Goal: Transaction & Acquisition: Purchase product/service

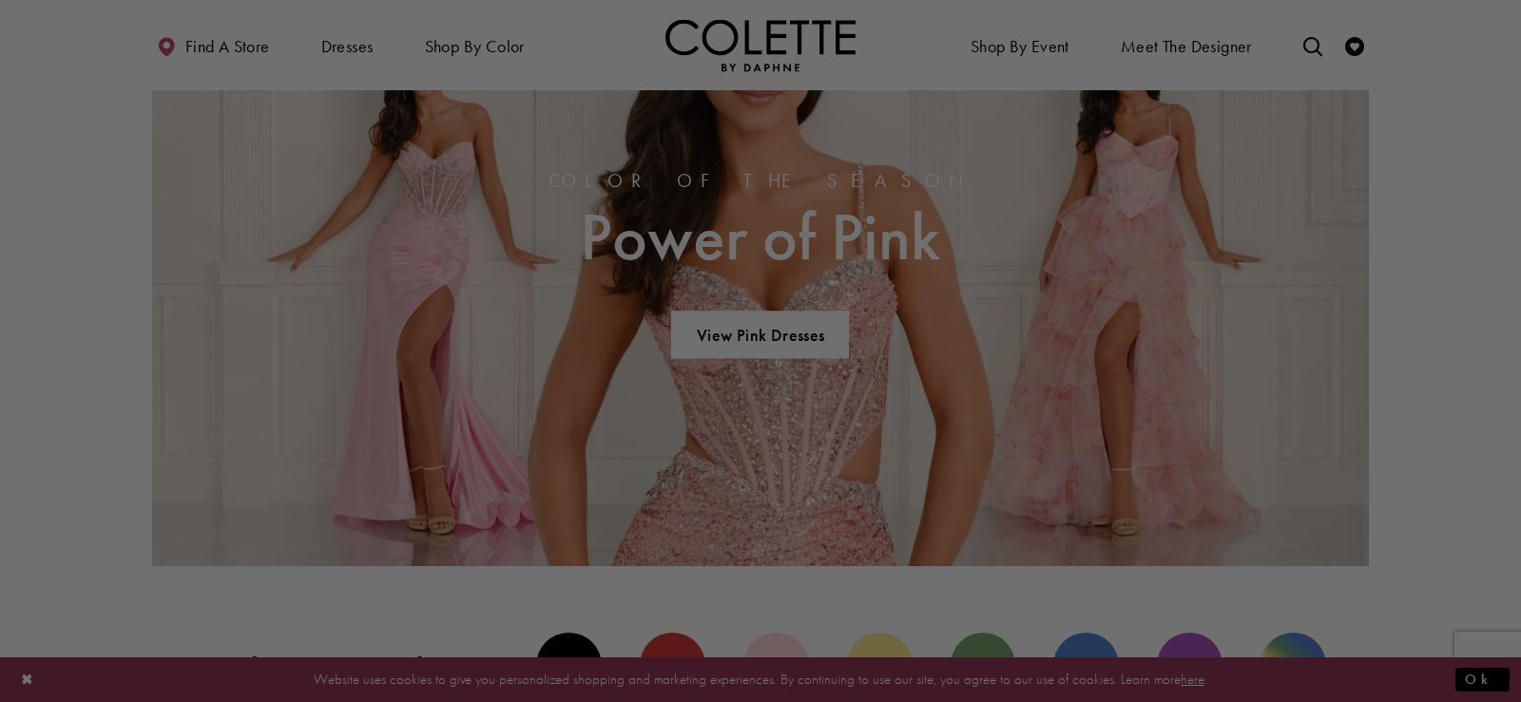
scroll to position [1397, 0]
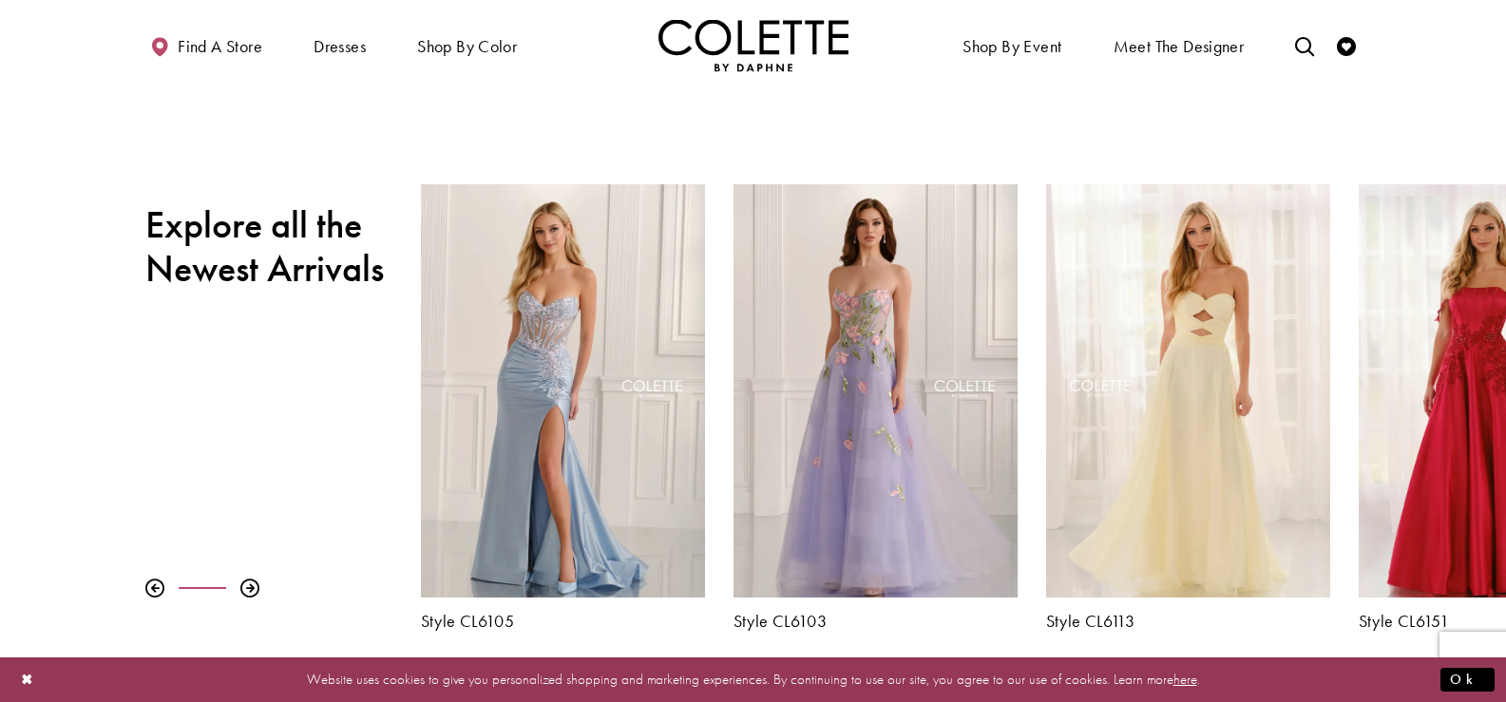
scroll to position [676, 0]
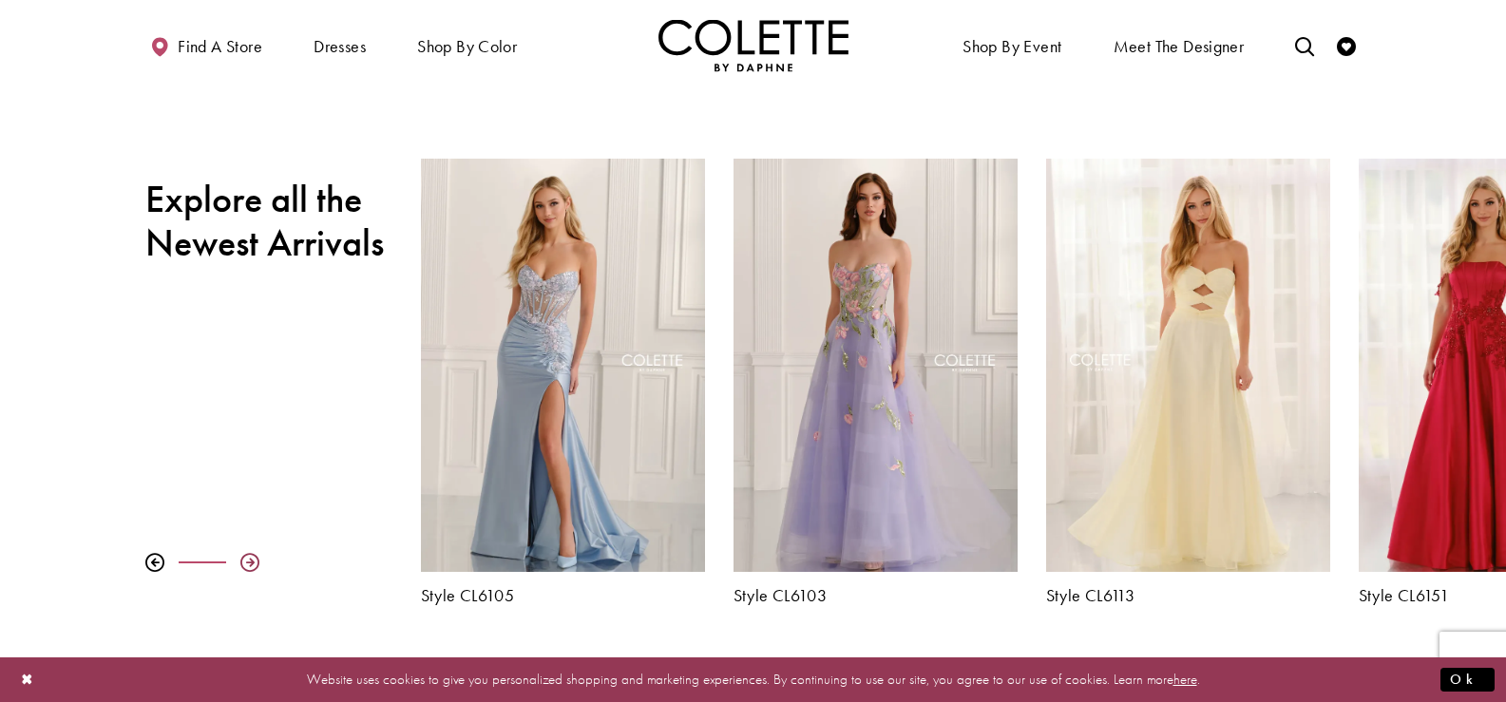
click at [251, 560] on div at bounding box center [249, 562] width 19 height 19
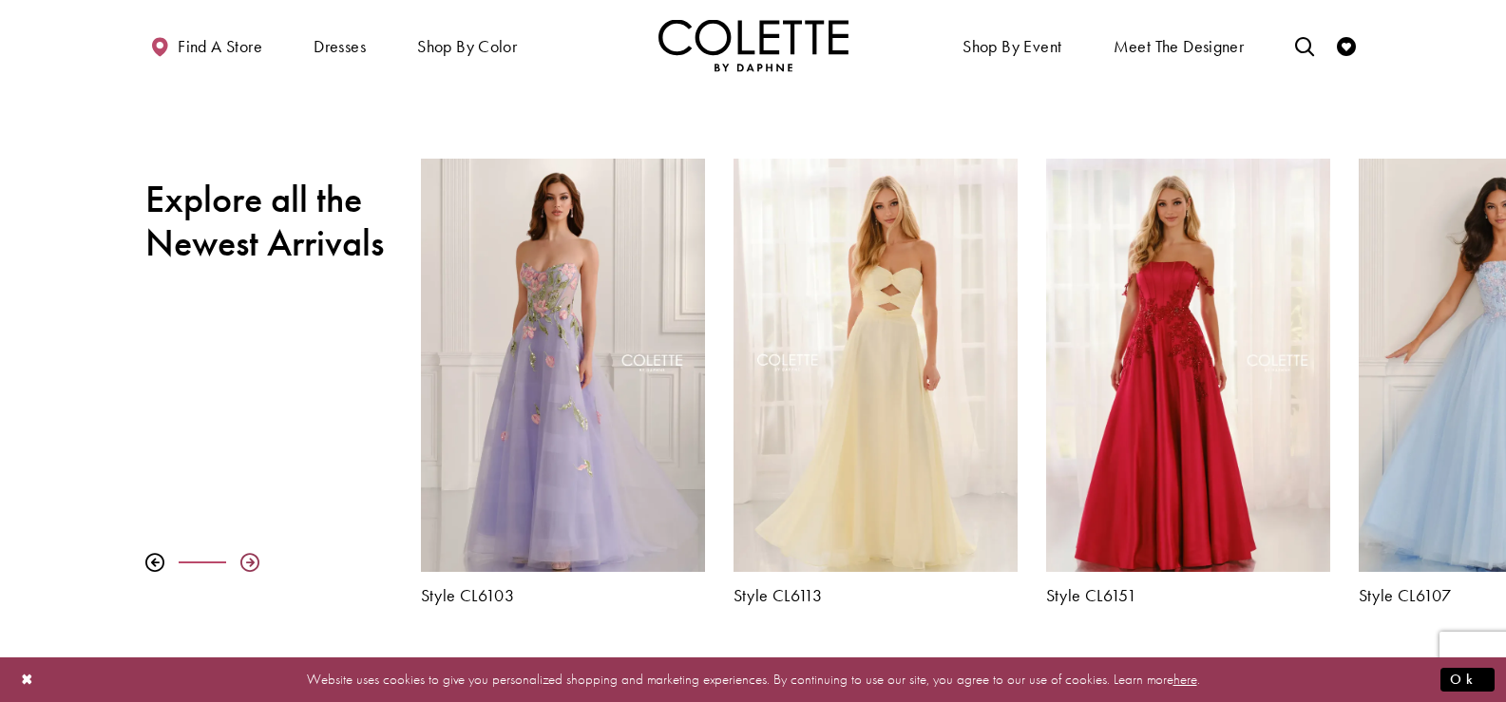
click at [251, 560] on div at bounding box center [249, 562] width 19 height 19
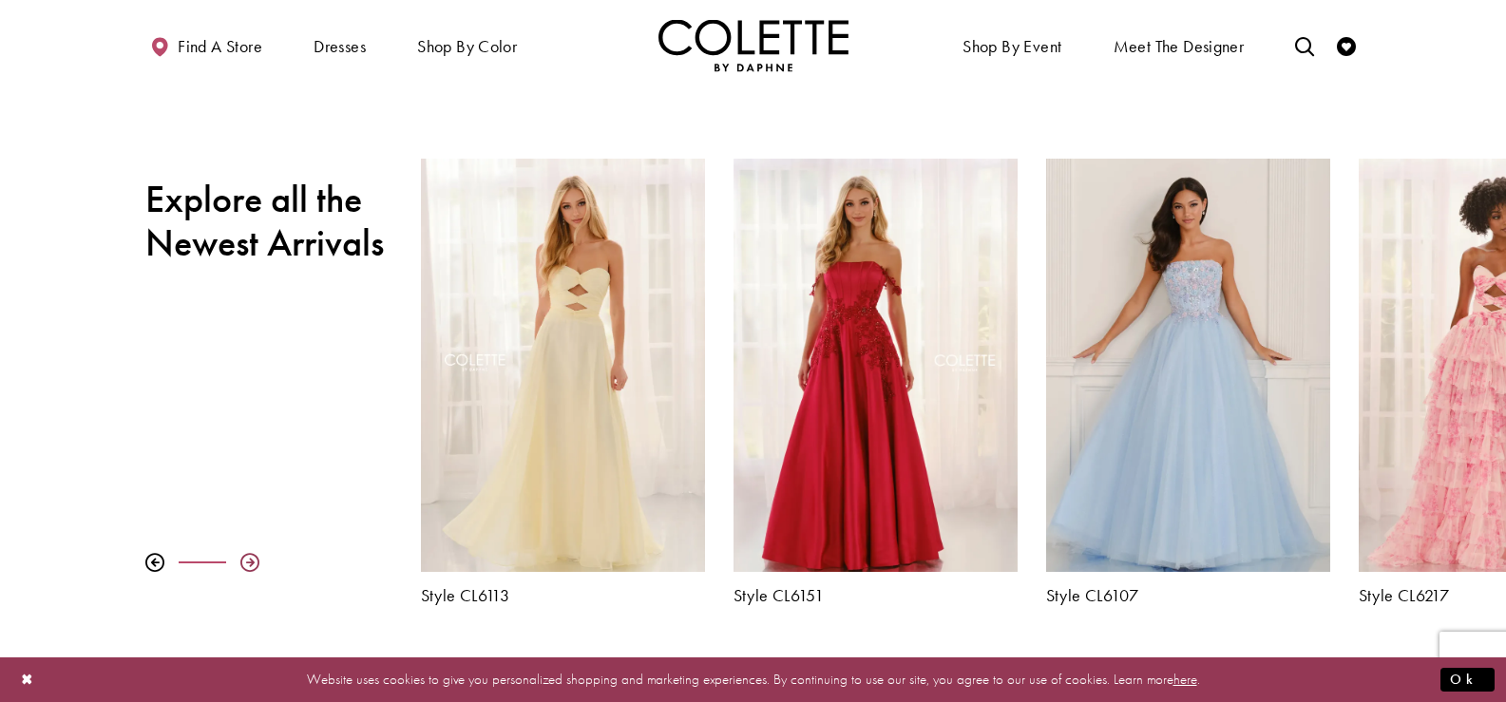
click at [251, 560] on div at bounding box center [249, 562] width 19 height 19
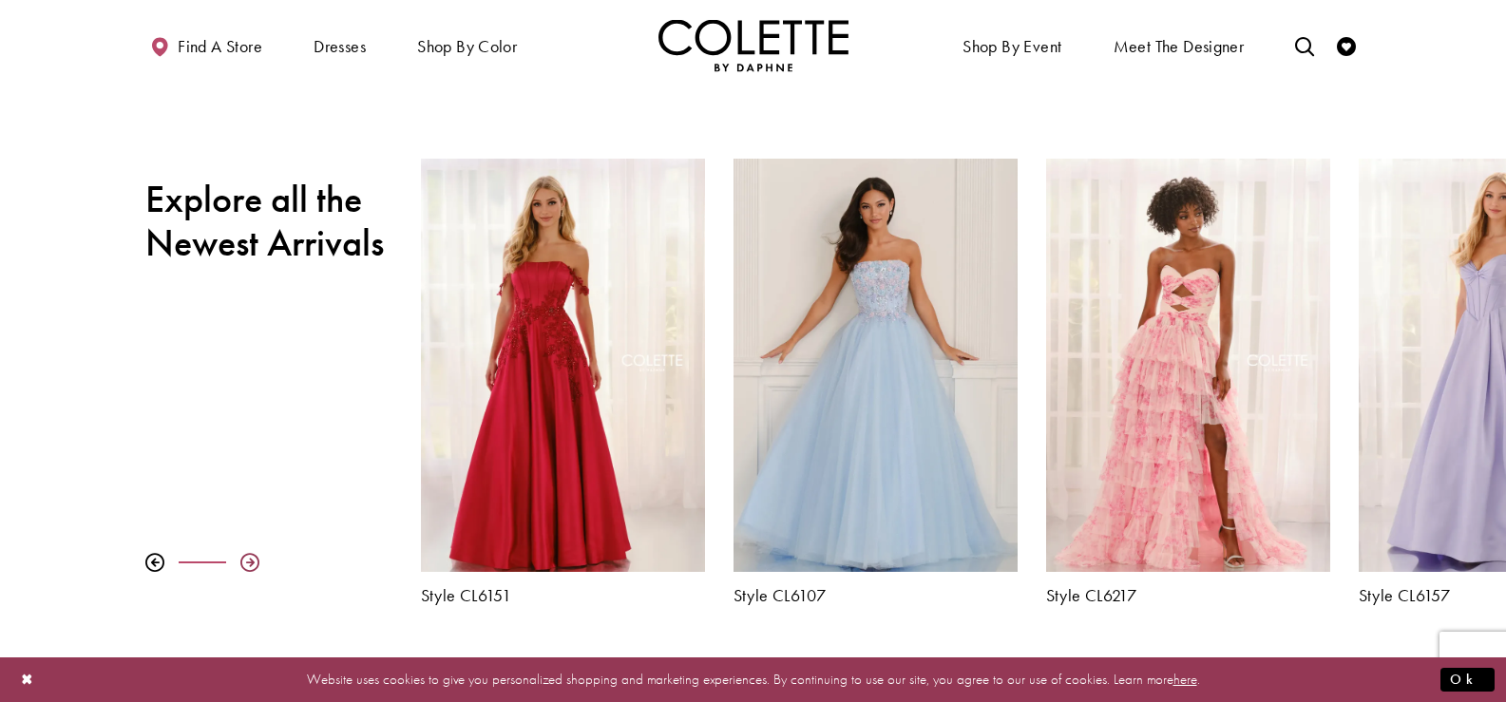
click at [251, 560] on div at bounding box center [249, 562] width 19 height 19
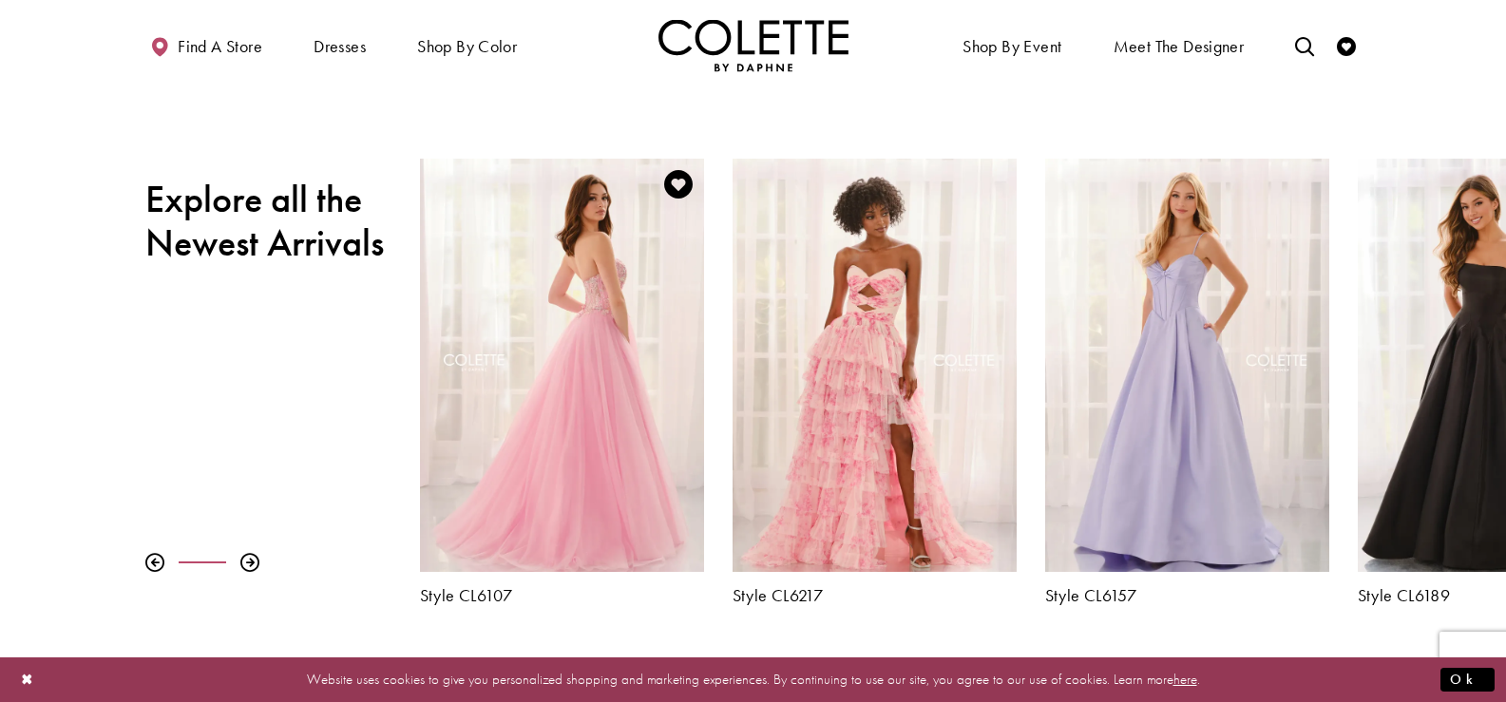
click at [608, 397] on div "Visit Colette by Daphne Style No. CL6107 Page" at bounding box center [562, 365] width 284 height 413
